Goal: Find contact information: Obtain details needed to contact an individual or organization

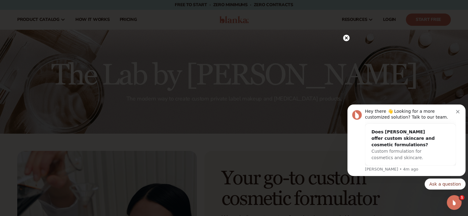
click at [345, 36] on circle at bounding box center [346, 38] width 6 height 6
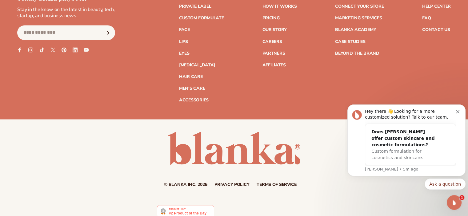
click at [439, 30] on link "Contact Us" at bounding box center [436, 30] width 28 height 4
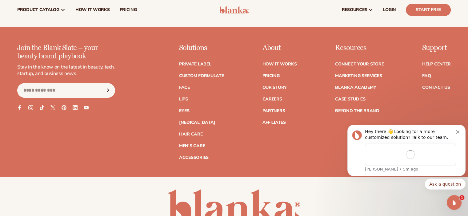
scroll to position [784, 0]
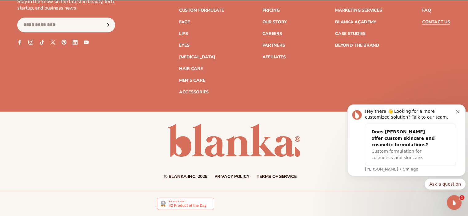
click at [231, 177] on link "Privacy policy" at bounding box center [231, 177] width 35 height 4
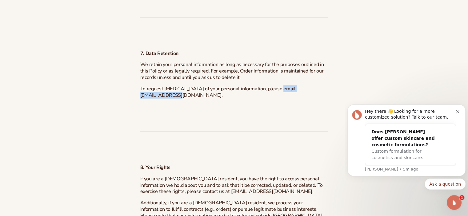
drag, startPoint x: 196, startPoint y: 107, endPoint x: 138, endPoint y: 108, distance: 57.2
copy span "hello@blankabrand.com"
